Goal: Task Accomplishment & Management: Use online tool/utility

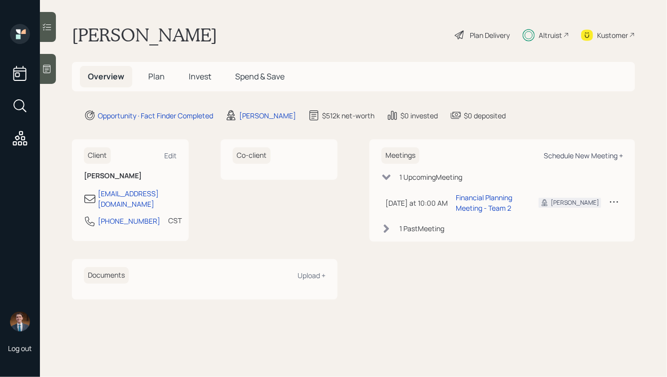
click at [565, 156] on div "Schedule New Meeting +" at bounding box center [583, 155] width 79 height 9
select select "d946c976-65aa-4529-ac9d-02c4f1114fc0"
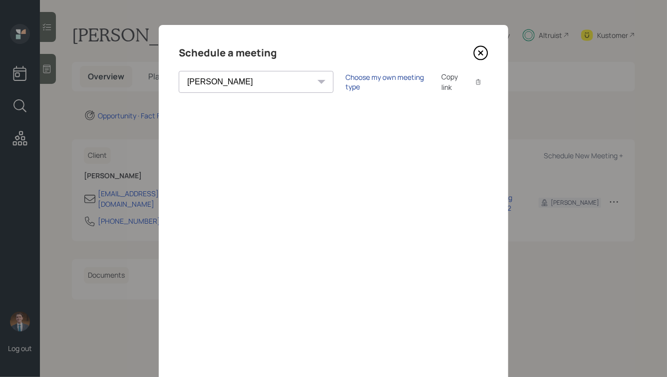
click at [346, 83] on div "Choose my own meeting type" at bounding box center [388, 81] width 84 height 19
